Goal: Task Accomplishment & Management: Use online tool/utility

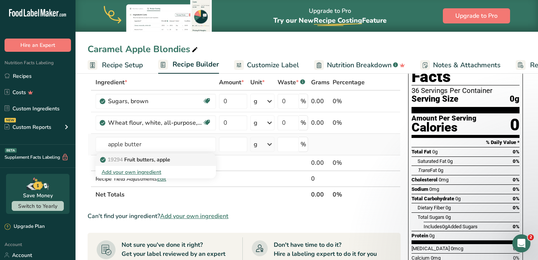
type input "apple butter"
click at [162, 160] on p "19294 Fruit butters, apple" at bounding box center [135, 159] width 69 height 8
type input "Fruit butters, apple"
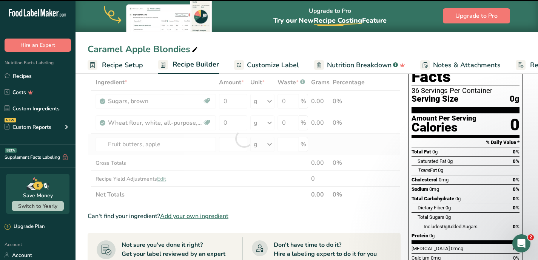
type input "0"
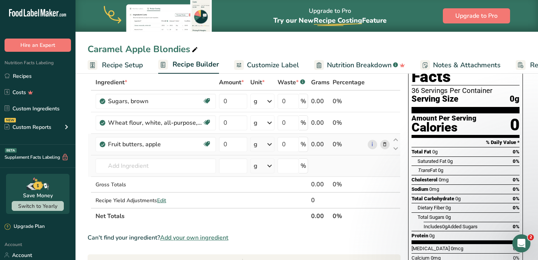
click at [158, 175] on td "19294 Fruit butters, apple Add your own ingredient" at bounding box center [155, 166] width 123 height 22
click at [159, 168] on input "text" at bounding box center [155, 165] width 120 height 15
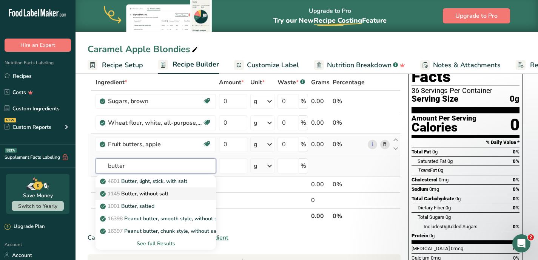
type input "butter"
click at [132, 191] on p "1145 Butter, without salt" at bounding box center [134, 193] width 67 height 8
type input "Butter, without salt"
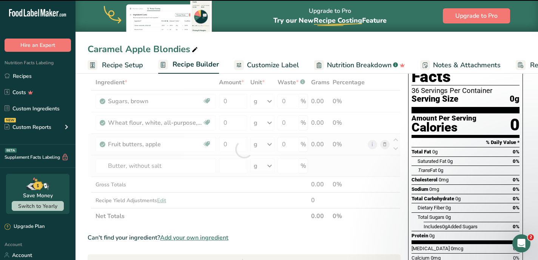
type input "0"
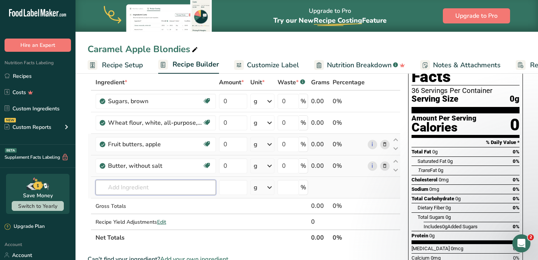
click at [133, 183] on input "text" at bounding box center [155, 187] width 120 height 15
type input "b"
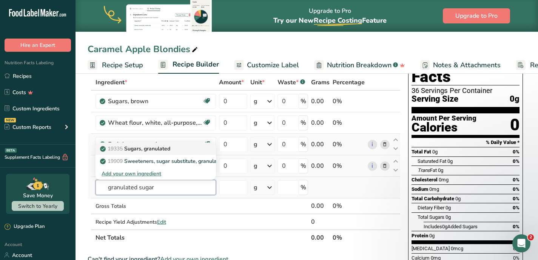
type input "granulated sugar"
click at [133, 150] on p "19335 [GEOGRAPHIC_DATA], granulated" at bounding box center [135, 149] width 69 height 8
type input "Sugars, granulated"
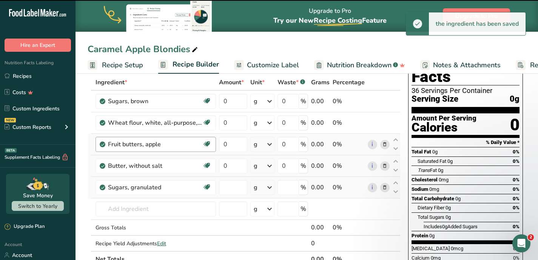
type input "0"
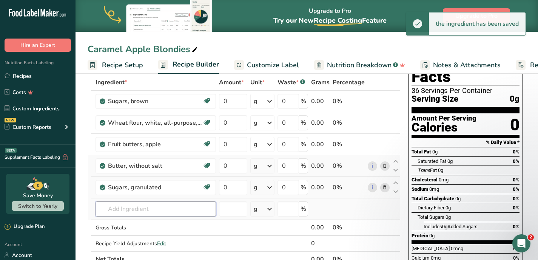
click at [134, 206] on input "text" at bounding box center [155, 208] width 120 height 15
type input "v"
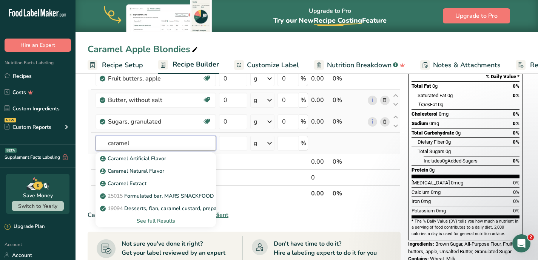
scroll to position [105, 0]
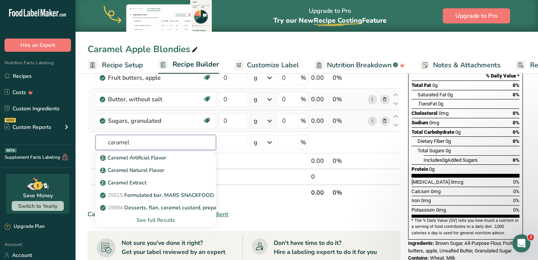
type input "caramel"
click at [157, 218] on div "See full Results" at bounding box center [155, 220] width 108 height 8
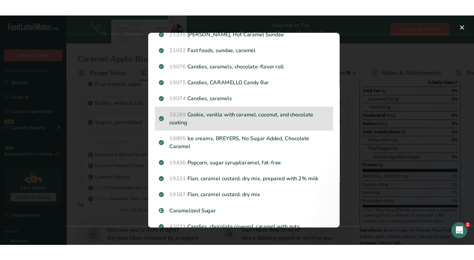
scroll to position [155, 0]
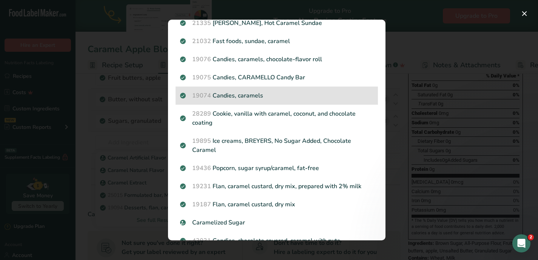
click at [221, 94] on p "19074 Candies, caramels" at bounding box center [276, 95] width 193 height 9
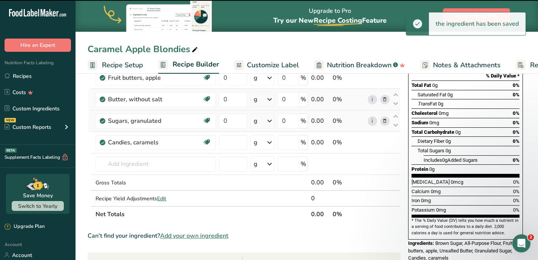
type input "0"
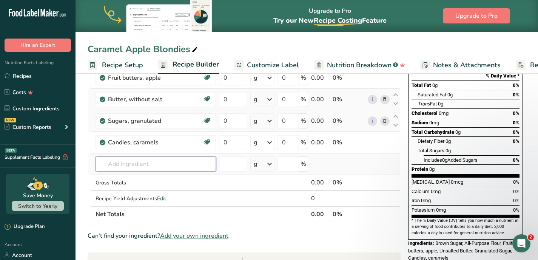
click at [157, 165] on input "text" at bounding box center [155, 163] width 120 height 15
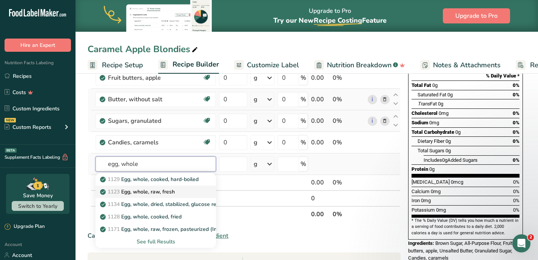
type input "egg, whole"
click at [193, 192] on div "1123 Egg, whole, raw, fresh" at bounding box center [149, 192] width 96 height 8
type input "Egg, whole, raw, fresh"
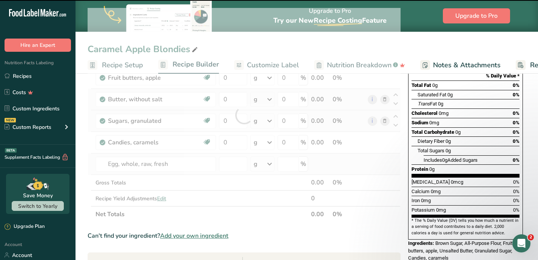
type input "0"
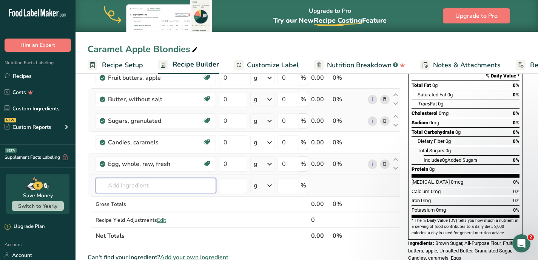
click at [149, 188] on input "text" at bounding box center [155, 185] width 120 height 15
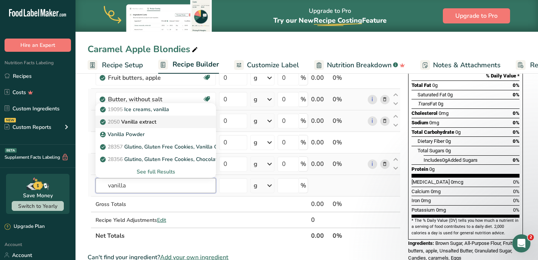
type input "vanilla"
click at [155, 120] on p "2050 Vanilla extract" at bounding box center [128, 122] width 55 height 8
type input "Vanilla extract"
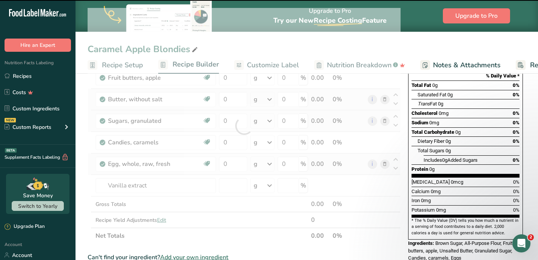
type input "0"
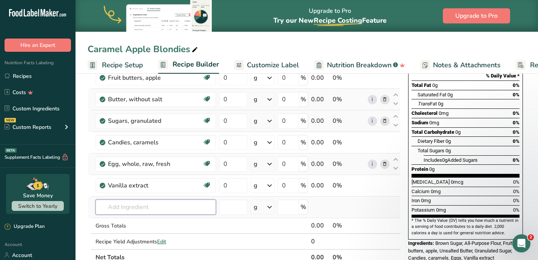
click at [150, 208] on input "text" at bounding box center [155, 206] width 120 height 15
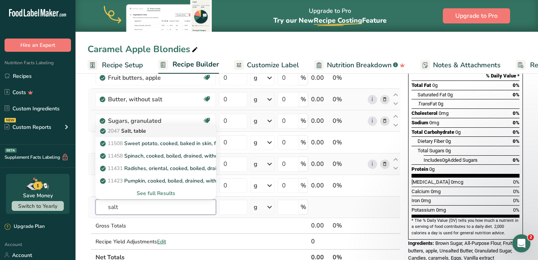
type input "salt"
click at [151, 130] on div "2047 Salt, table" at bounding box center [149, 131] width 96 height 8
type input "Salt, table"
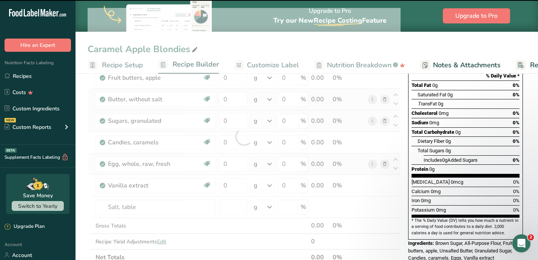
type input "0"
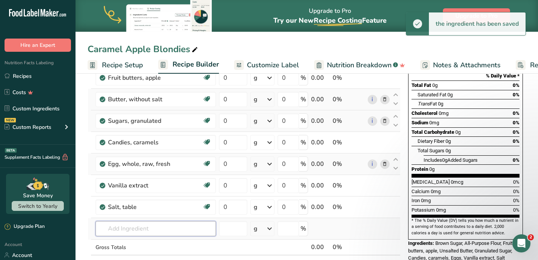
click at [152, 228] on input "text" at bounding box center [155, 228] width 120 height 15
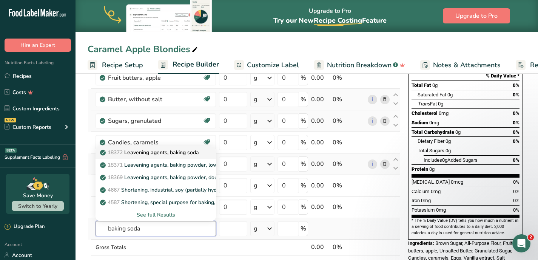
type input "baking soda"
click at [188, 152] on p "18372 Leavening agents, baking soda" at bounding box center [149, 152] width 97 height 8
type input "Leavening agents, baking soda"
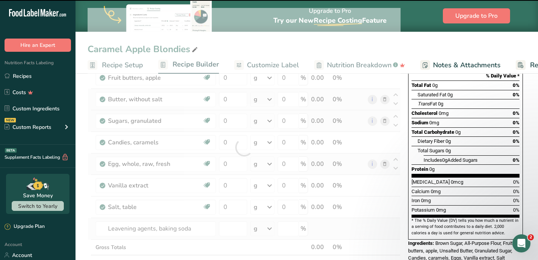
type input "0"
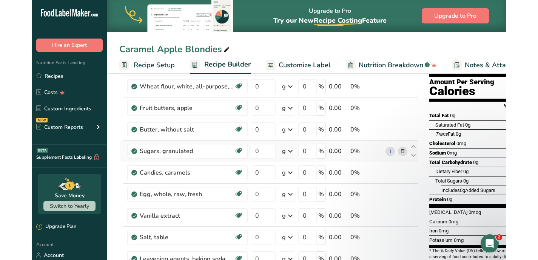
scroll to position [0, 0]
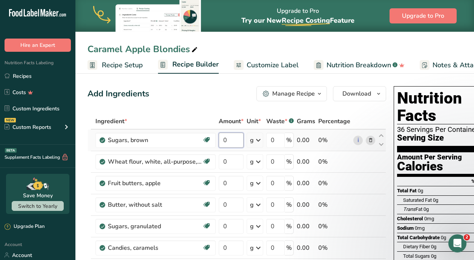
click at [233, 139] on input "0" at bounding box center [231, 139] width 25 height 15
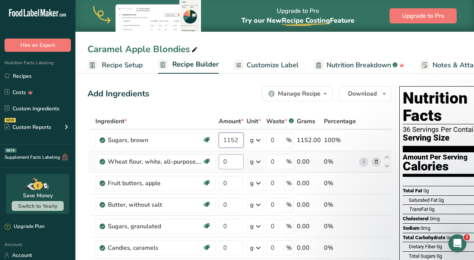
type input "1152"
click at [230, 159] on div "Ingredient * Amount * Unit * Waste * .a-a{fill:#347362;}.b-a{fill:#fff;} Grams …" at bounding box center [240, 263] width 304 height 300
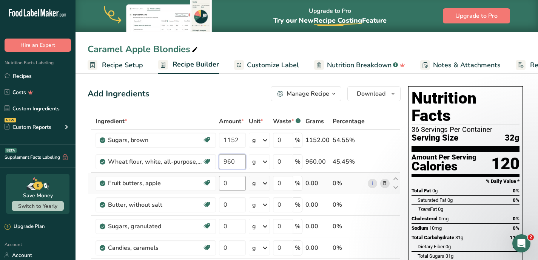
type input "960"
click at [234, 186] on div "Ingredient * Amount * Unit * Waste * .a-a{fill:#347362;}.b-a{fill:#fff;} Grams …" at bounding box center [244, 263] width 313 height 300
type input "544"
click at [233, 206] on div "Ingredient * Amount * Unit * Waste * .a-a{fill:#347362;}.b-a{fill:#fff;} Grams …" at bounding box center [244, 263] width 313 height 300
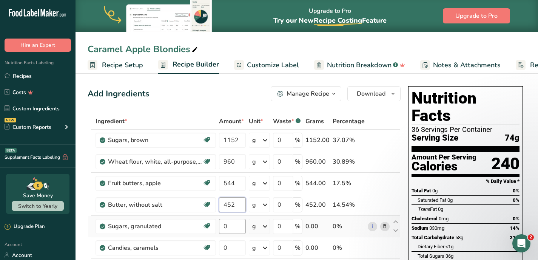
type input "452"
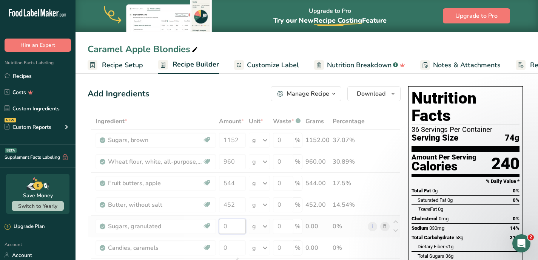
click at [233, 226] on div "Ingredient * Amount * Unit * Waste * .a-a{fill:#347362;}.b-a{fill:#fff;} Grams …" at bounding box center [244, 263] width 313 height 300
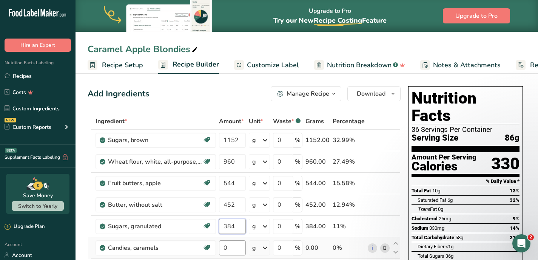
type input "384"
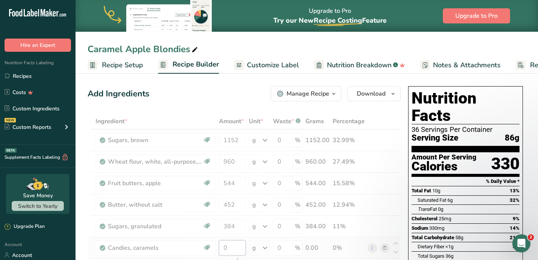
click at [232, 243] on div "Ingredient * Amount * Unit * Waste * .a-a{fill:#347362;}.b-a{fill:#fff;} Grams …" at bounding box center [244, 263] width 313 height 300
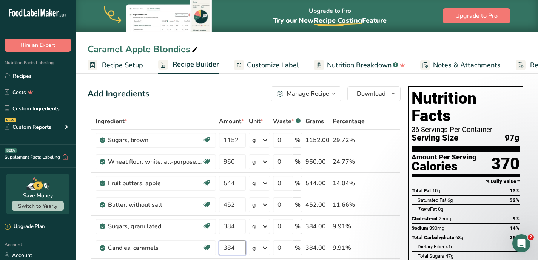
type input "384"
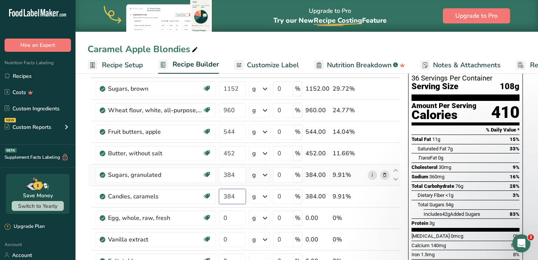
scroll to position [55, 0]
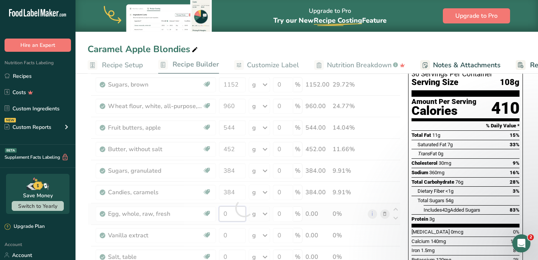
click at [231, 215] on div "Ingredient * Amount * Unit * Waste * .a-a{fill:#347362;}.b-a{fill:#fff;} Grams …" at bounding box center [244, 208] width 313 height 300
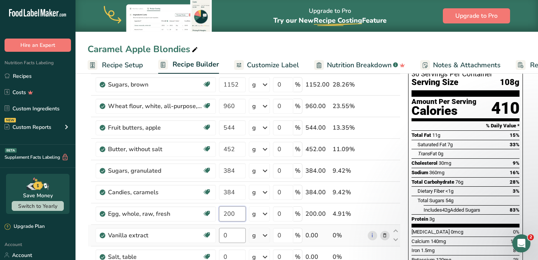
type input "200"
click at [234, 230] on div "Ingredient * Amount * Unit * Waste * .a-a{fill:#347362;}.b-a{fill:#fff;} Grams …" at bounding box center [244, 208] width 313 height 300
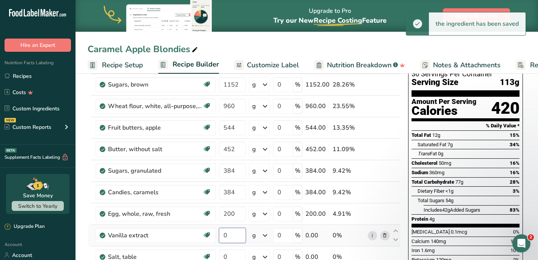
drag, startPoint x: 232, startPoint y: 237, endPoint x: 220, endPoint y: 235, distance: 12.5
click at [220, 235] on input "0" at bounding box center [232, 235] width 27 height 15
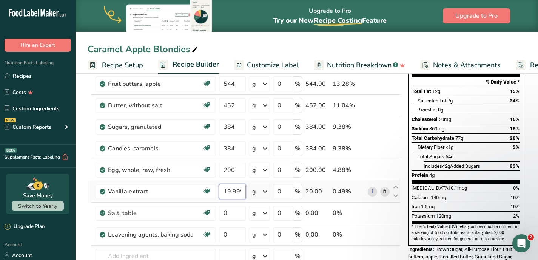
scroll to position [102, 0]
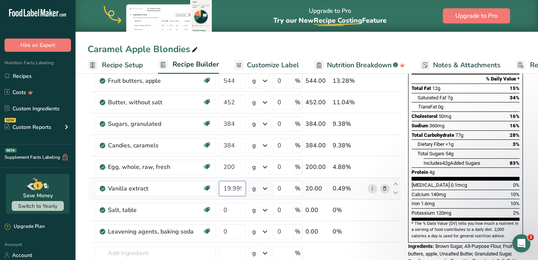
drag, startPoint x: 225, startPoint y: 189, endPoint x: 253, endPoint y: 191, distance: 28.0
click at [253, 191] on tr "Vanilla extract Dairy free Gluten free Vegan Vegetarian Soy free 19.999998 g Po…" at bounding box center [244, 189] width 312 height 22
click at [228, 188] on input "19.999998" at bounding box center [232, 188] width 27 height 15
drag, startPoint x: 223, startPoint y: 188, endPoint x: 260, endPoint y: 186, distance: 37.0
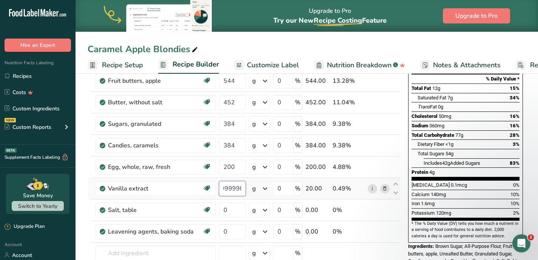
click at [260, 186] on tr "Vanilla extract Dairy free Gluten free Vegan Vegetarian Soy free 19.999998 g Po…" at bounding box center [244, 189] width 312 height 22
type input "20"
click at [232, 208] on div "Ingredient * Amount * Unit * Waste * .a-a{fill:#347362;}.b-a{fill:#fff;} Grams …" at bounding box center [244, 161] width 313 height 300
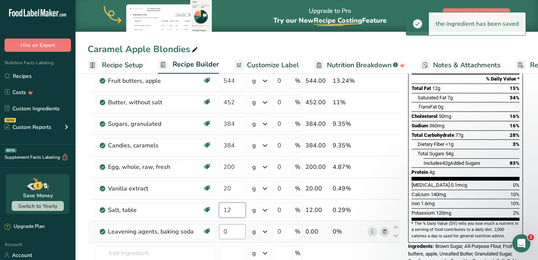
type input "12"
click at [229, 234] on div "Ingredient * Amount * Unit * Waste * .a-a{fill:#347362;}.b-a{fill:#fff;} Grams …" at bounding box center [244, 161] width 313 height 300
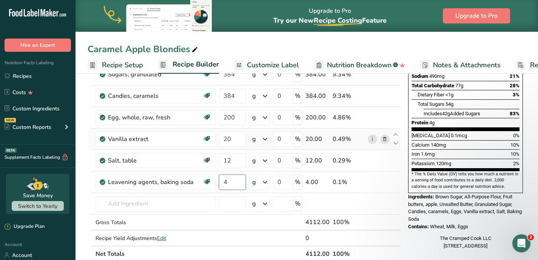
scroll to position [155, 0]
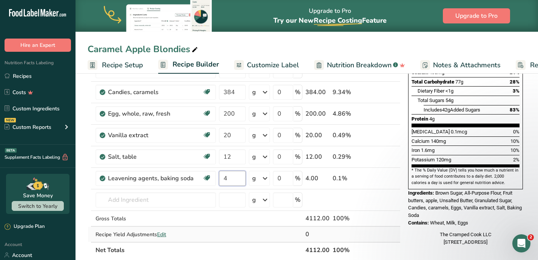
type input "4"
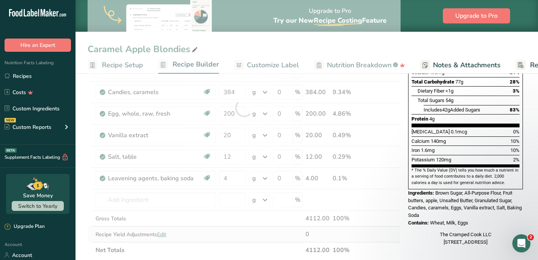
click at [244, 228] on div "Ingredient * Amount * Unit * Waste * .a-a{fill:#347362;}.b-a{fill:#fff;} Grams …" at bounding box center [244, 108] width 313 height 300
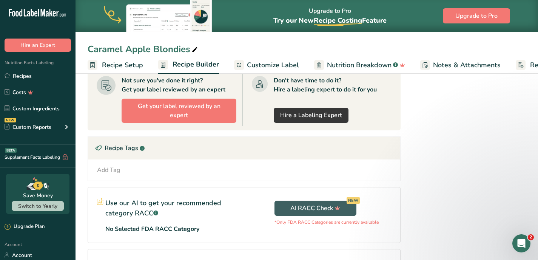
scroll to position [420, 0]
